Goal: Navigation & Orientation: Find specific page/section

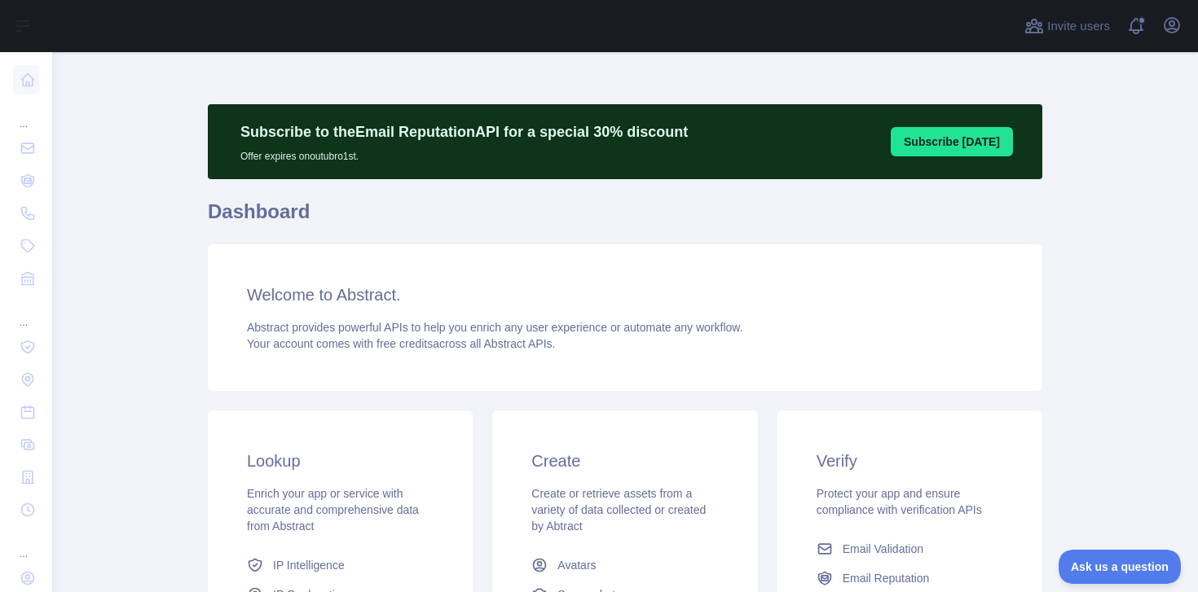
click at [61, 174] on main "Subscribe to the Email Reputation API for a special 30 % discount Offer expires…" at bounding box center [625, 322] width 1146 height 540
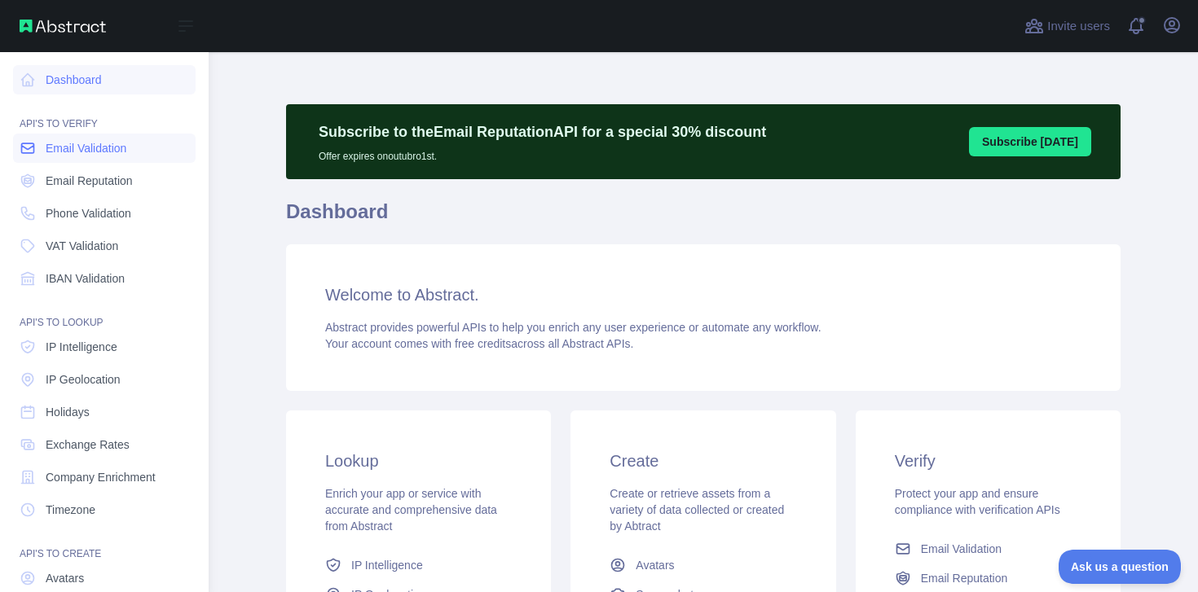
click at [116, 145] on span "Email Validation" at bounding box center [86, 148] width 81 height 16
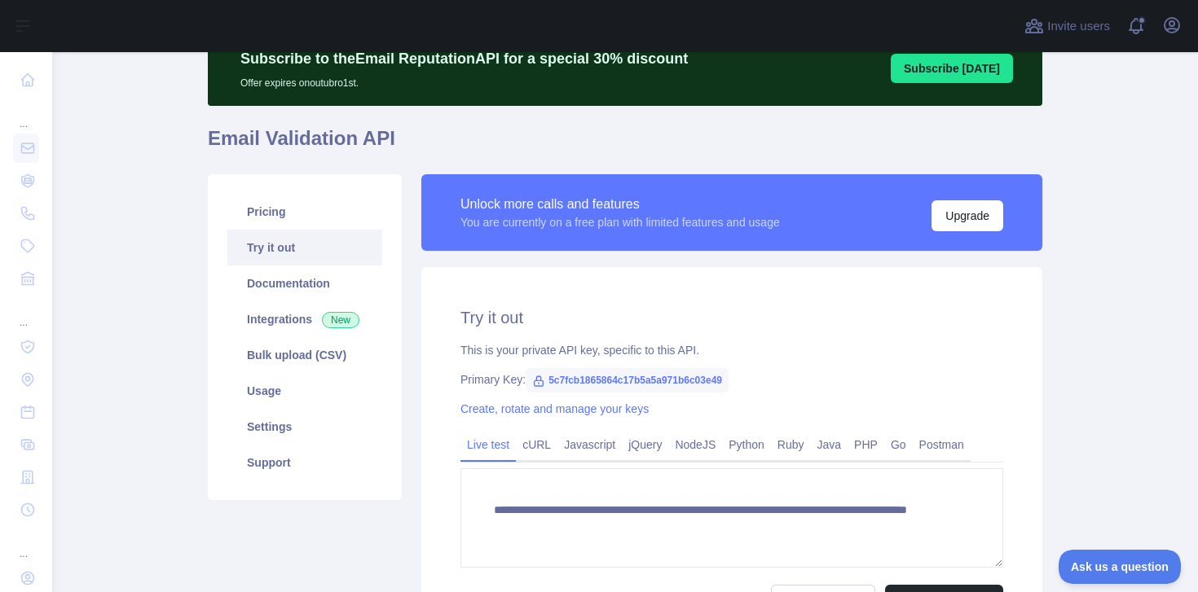
scroll to position [91, 0]
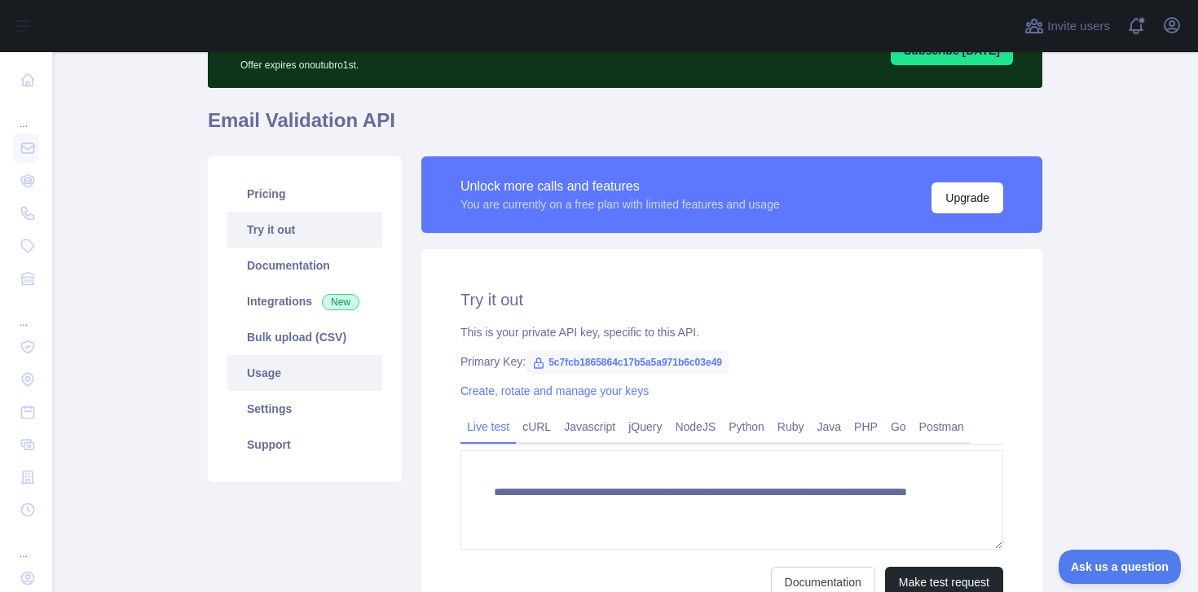
click at [271, 355] on link "Usage" at bounding box center [304, 373] width 155 height 36
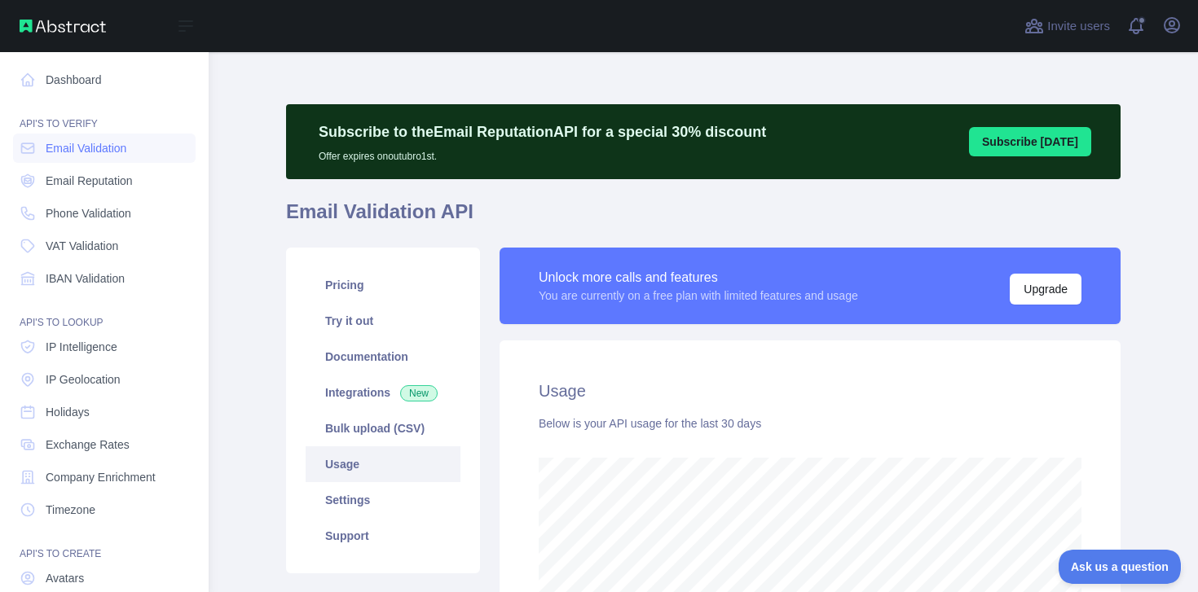
scroll to position [814271, 813822]
click at [60, 75] on link "Dashboard" at bounding box center [104, 79] width 183 height 29
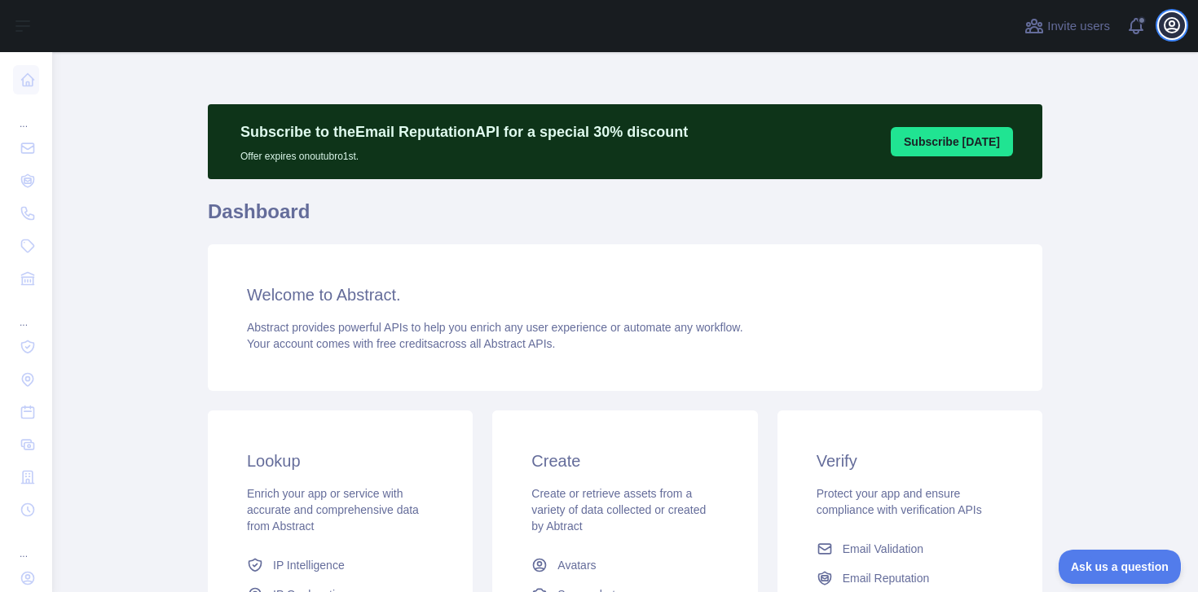
click at [1169, 29] on icon "button" at bounding box center [1171, 25] width 15 height 15
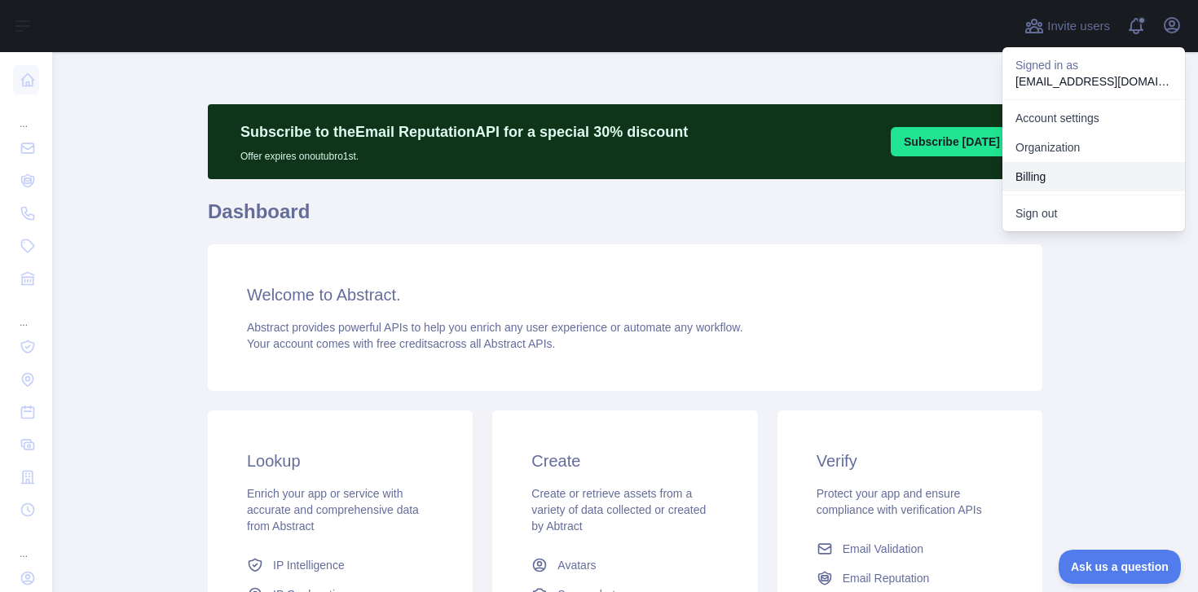
click at [1049, 181] on button "Billing" at bounding box center [1093, 176] width 183 height 29
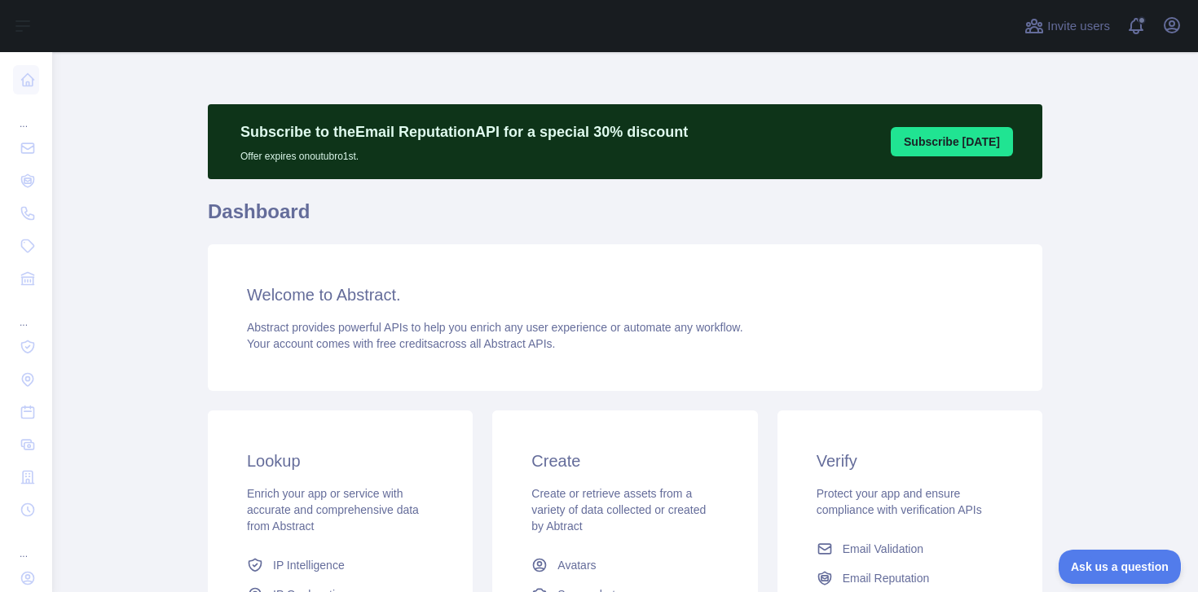
scroll to position [294, 0]
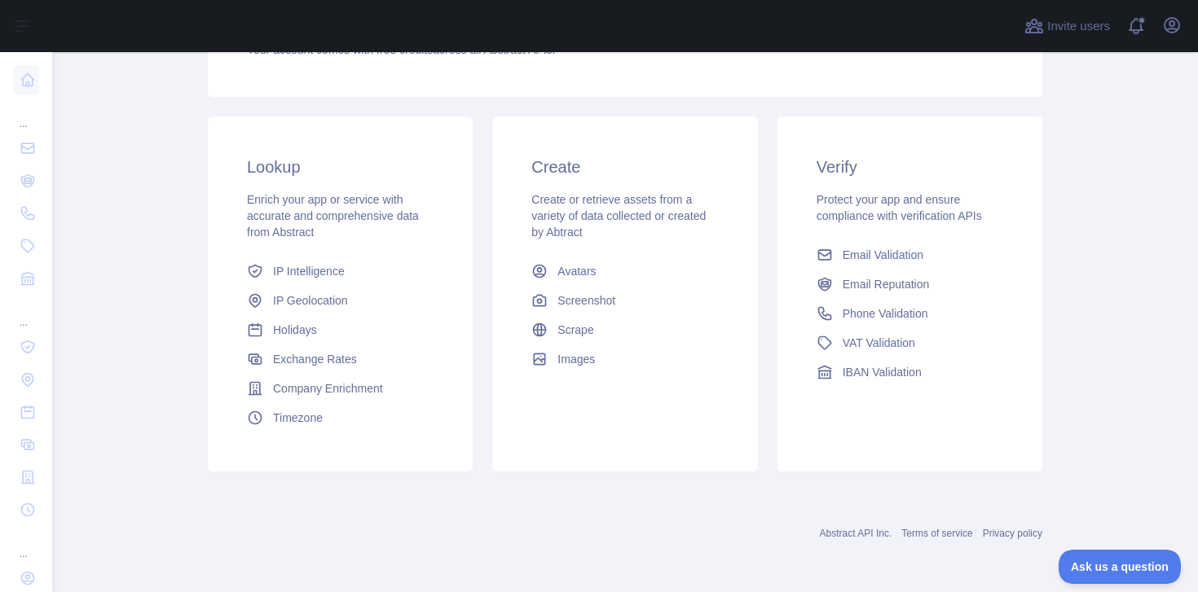
click at [143, 353] on main "Subscribe to the Email Reputation API for a special 30 % discount Offer expires…" at bounding box center [625, 322] width 1146 height 540
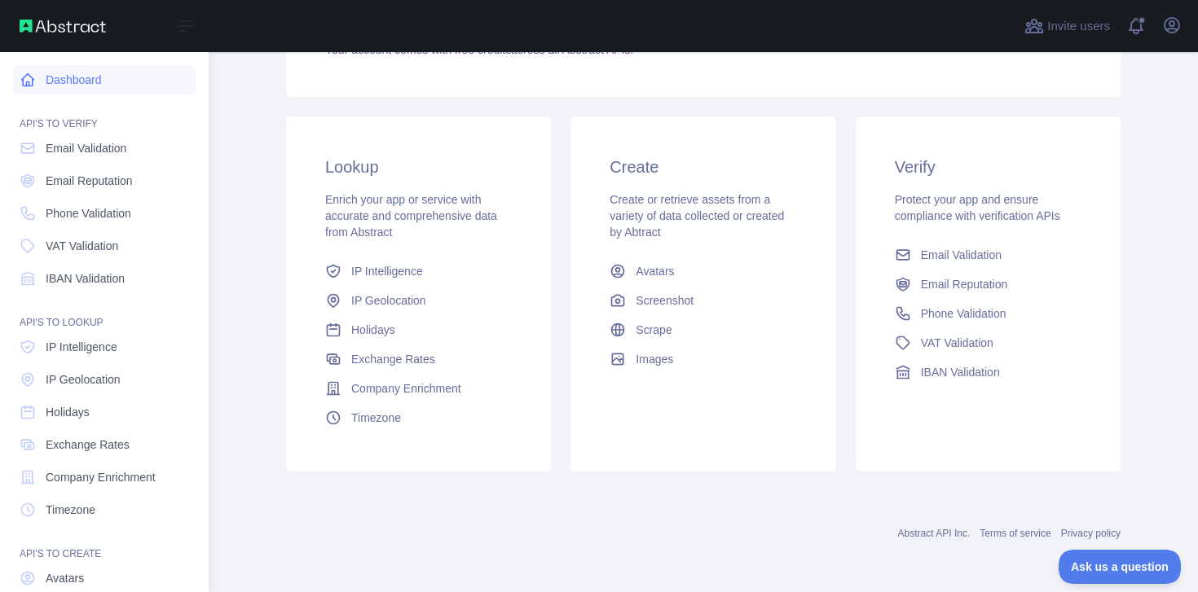
click at [127, 66] on link "Dashboard" at bounding box center [104, 79] width 183 height 29
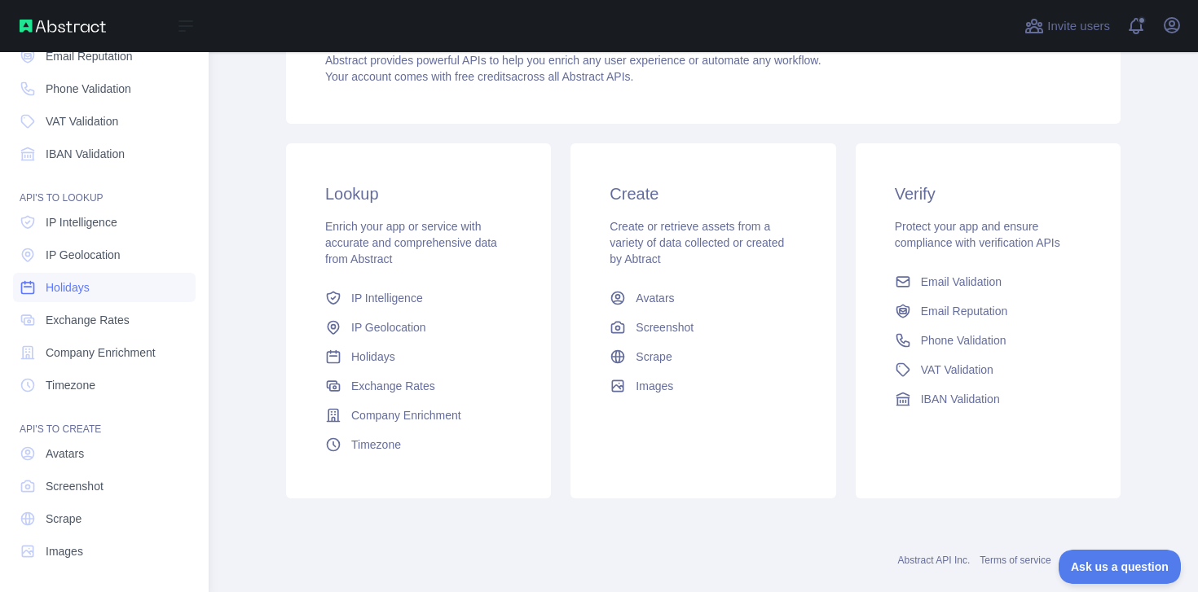
scroll to position [0, 0]
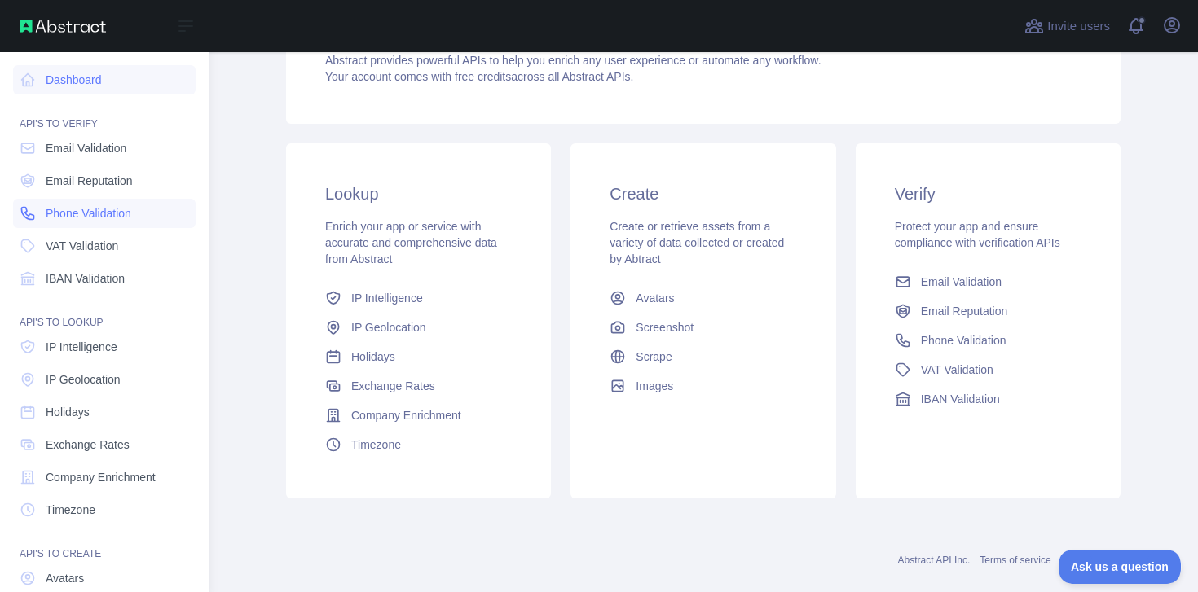
click at [109, 213] on span "Phone Validation" at bounding box center [89, 213] width 86 height 16
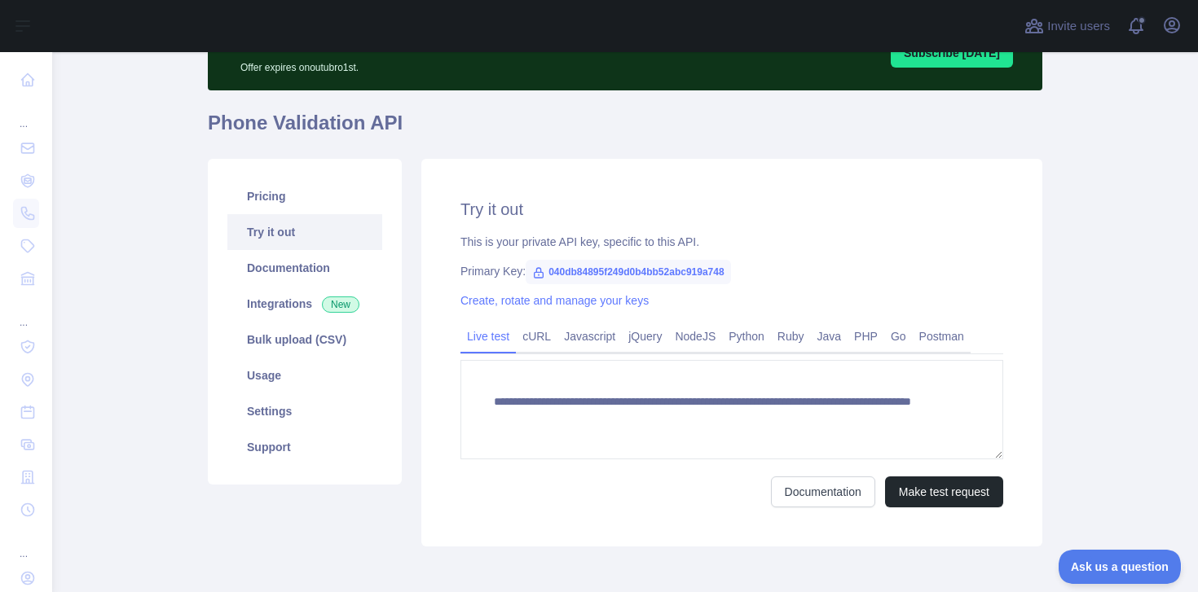
scroll to position [164, 0]
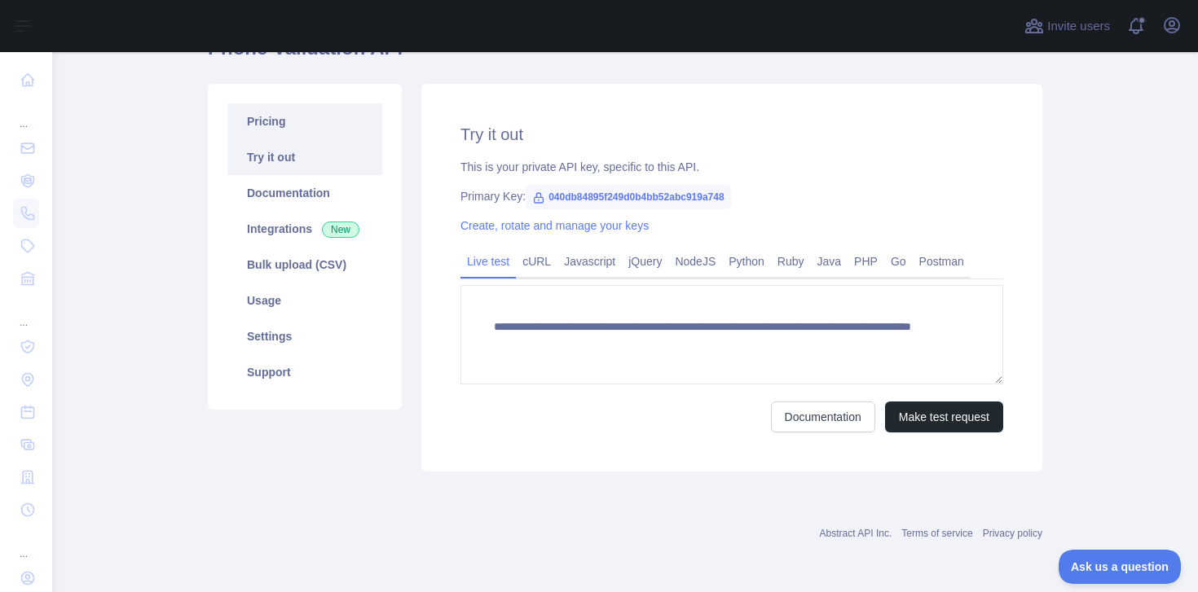
click at [337, 135] on link "Pricing" at bounding box center [304, 121] width 155 height 36
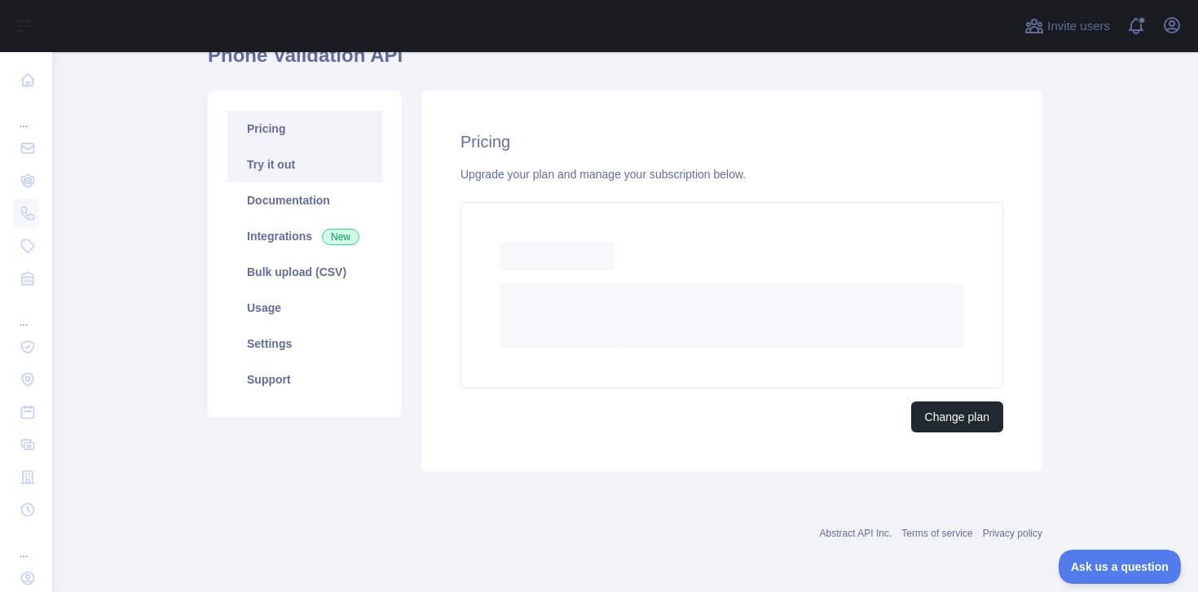
scroll to position [147, 0]
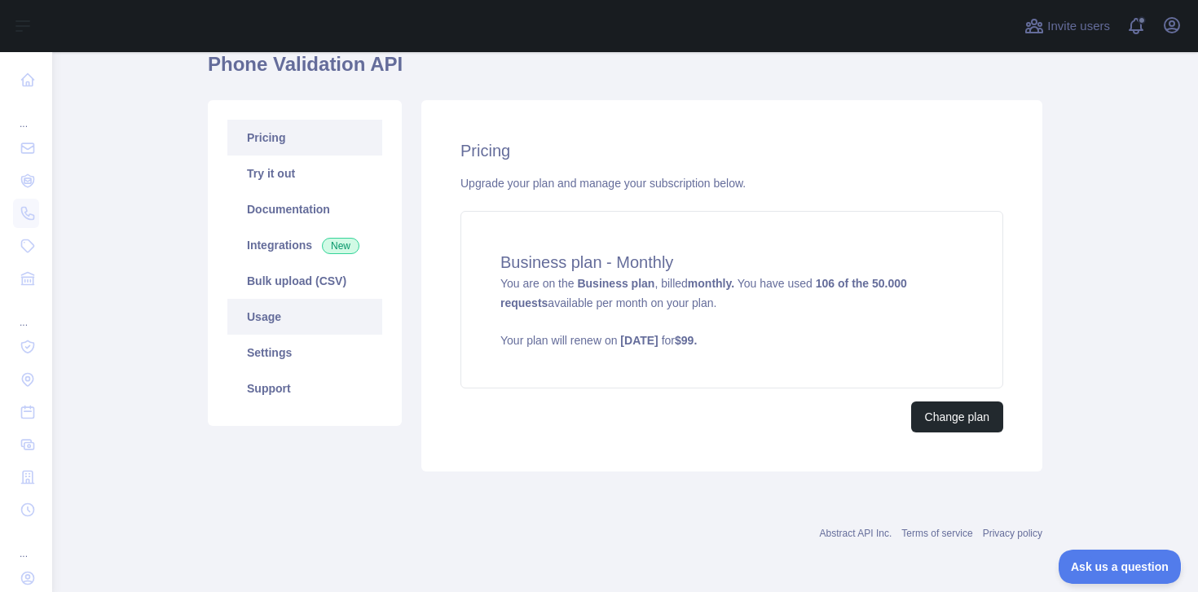
click at [273, 315] on link "Usage" at bounding box center [304, 317] width 155 height 36
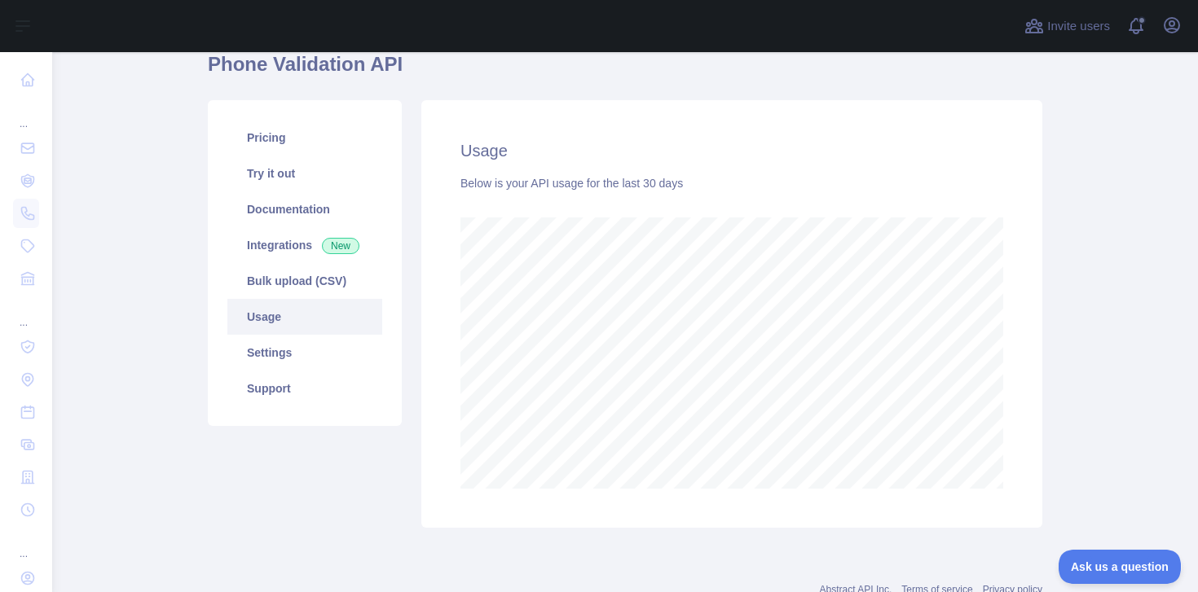
scroll to position [540, 1146]
click at [310, 281] on link "Bulk upload (CSV)" at bounding box center [304, 281] width 155 height 36
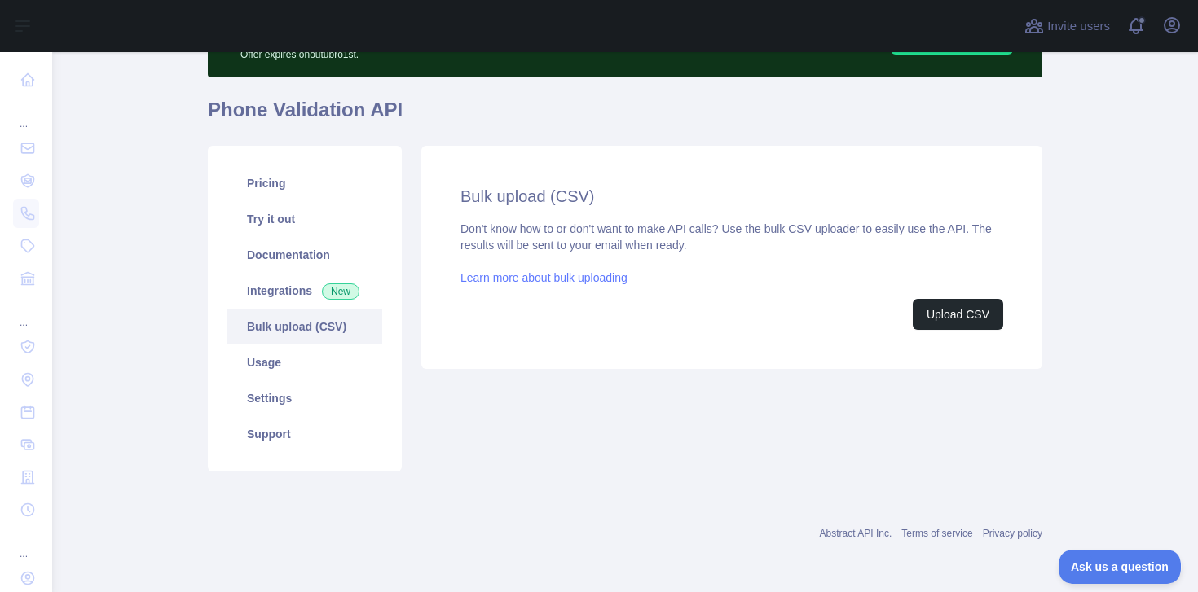
scroll to position [102, 0]
click at [284, 356] on link "Usage" at bounding box center [304, 363] width 155 height 36
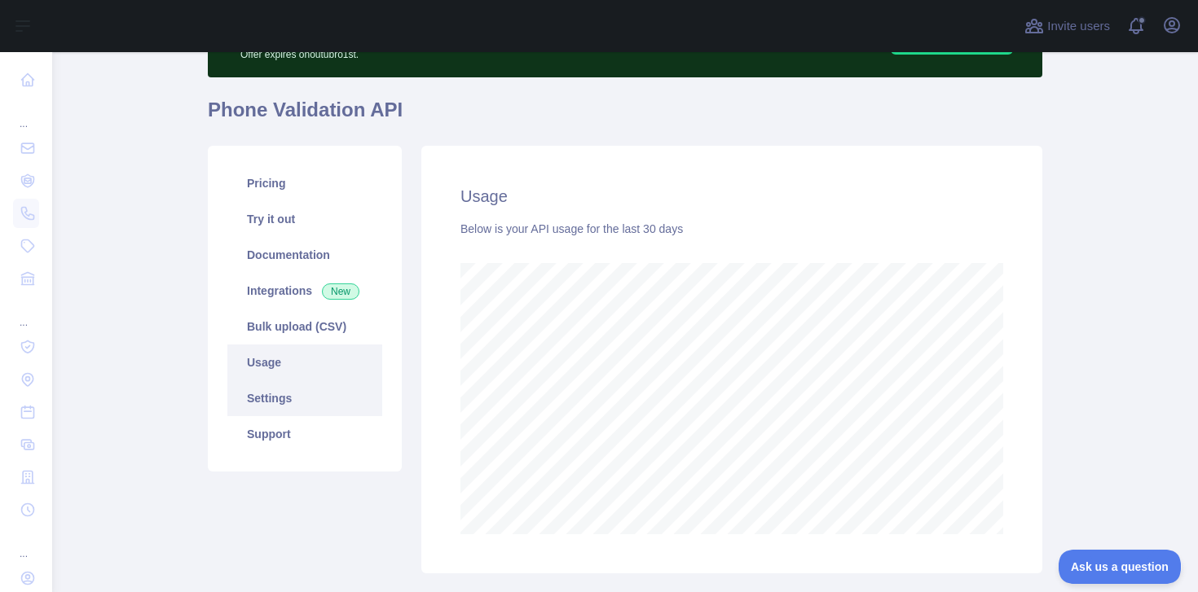
scroll to position [540, 1146]
click at [284, 392] on link "Settings" at bounding box center [304, 399] width 155 height 36
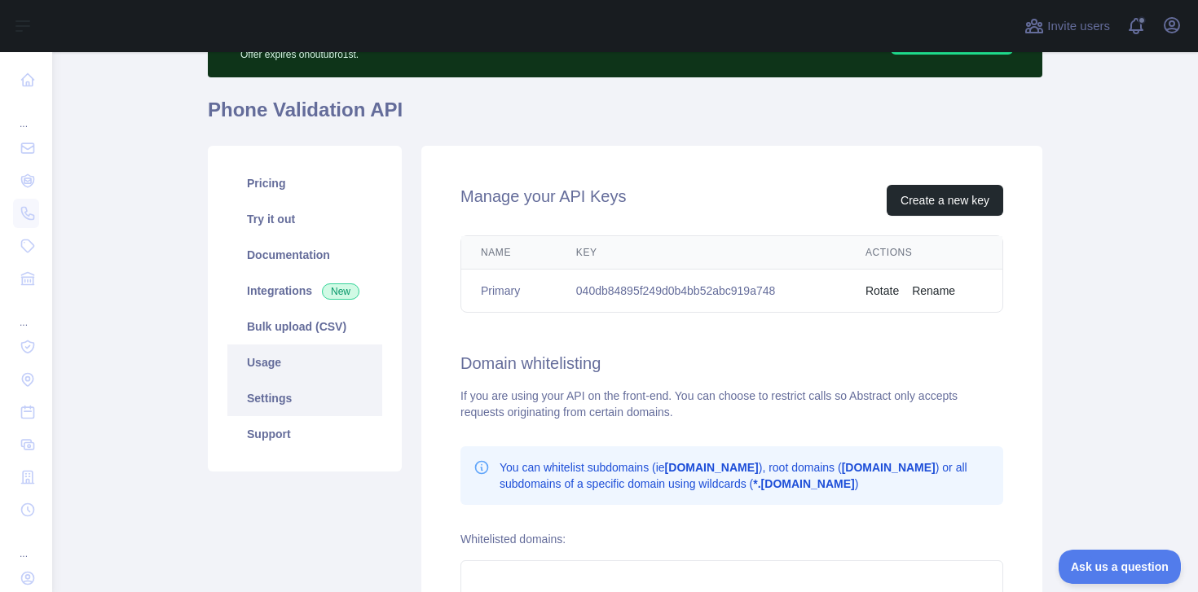
click at [292, 367] on link "Usage" at bounding box center [304, 363] width 155 height 36
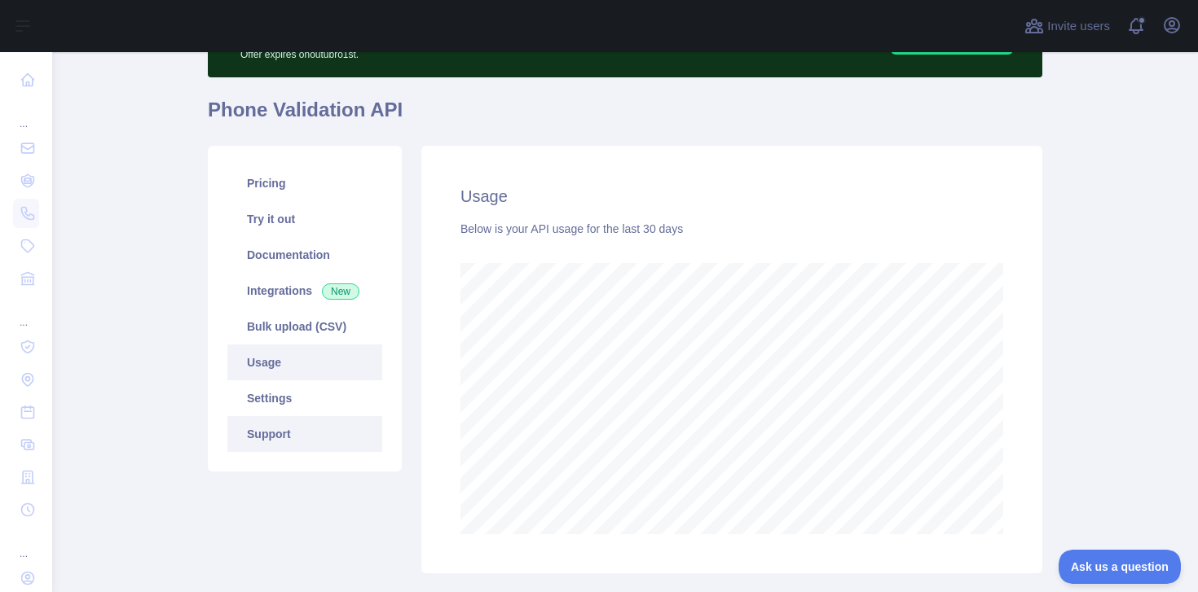
scroll to position [540, 1146]
click at [292, 421] on link "Support" at bounding box center [304, 434] width 155 height 36
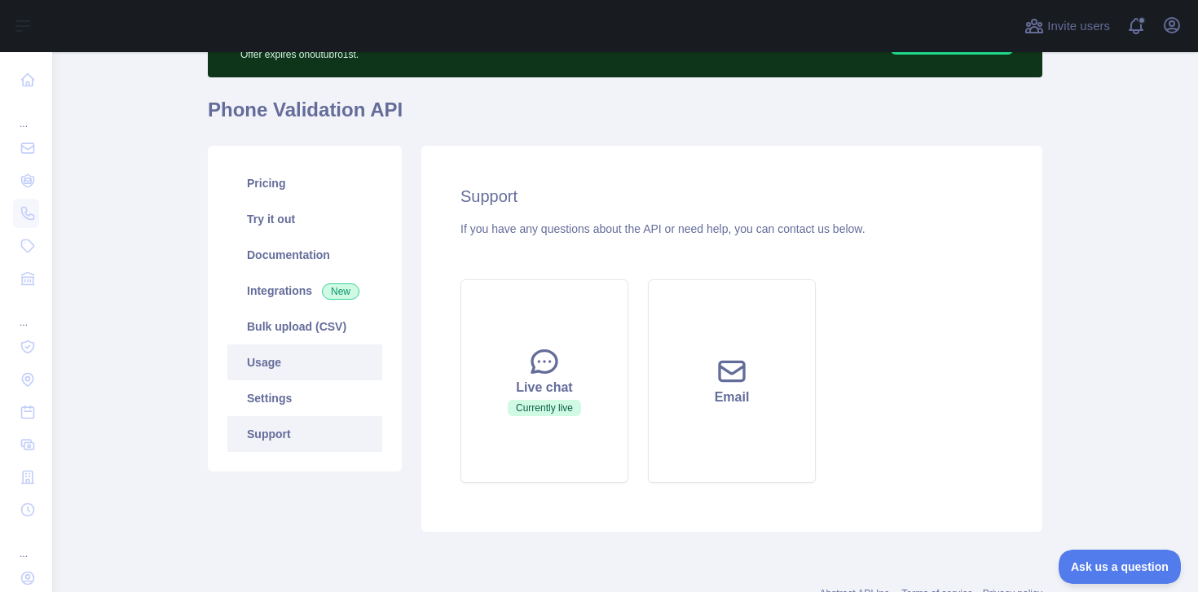
click at [297, 367] on link "Usage" at bounding box center [304, 363] width 155 height 36
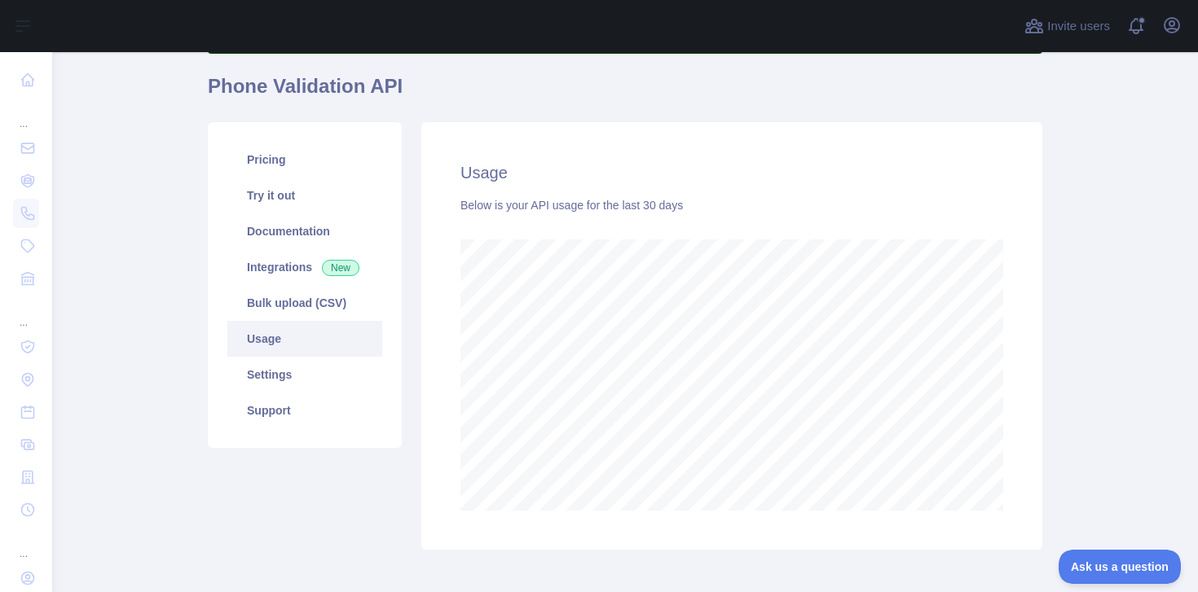
scroll to position [134, 0]
